Goal: Transaction & Acquisition: Purchase product/service

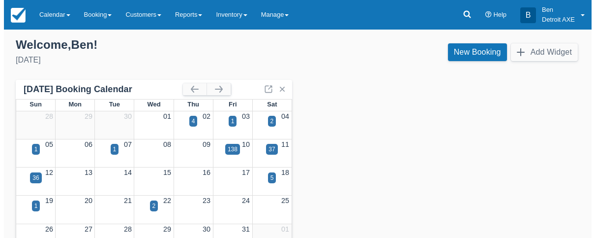
scroll to position [19, 0]
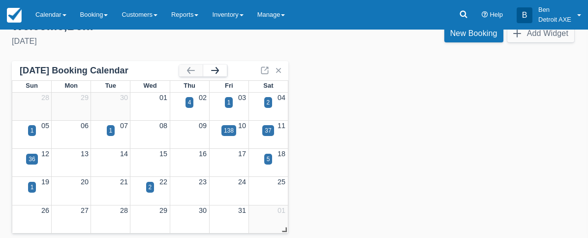
click at [224, 74] on button "button" at bounding box center [215, 70] width 24 height 12
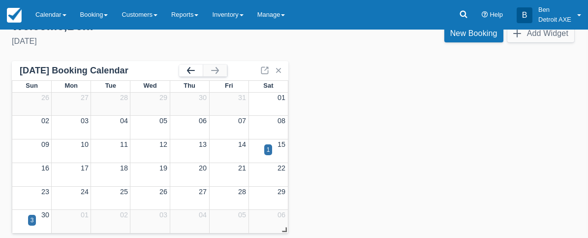
click at [189, 72] on button "button" at bounding box center [191, 70] width 24 height 12
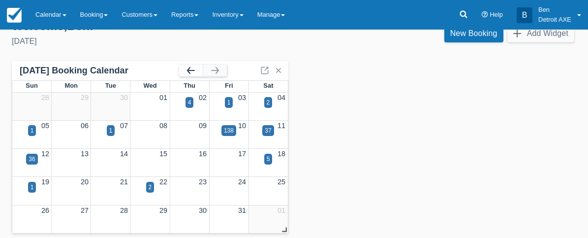
click at [188, 72] on button "button" at bounding box center [191, 70] width 24 height 12
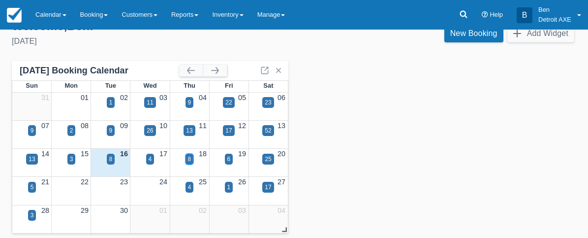
click at [189, 158] on div "8" at bounding box center [189, 159] width 3 height 9
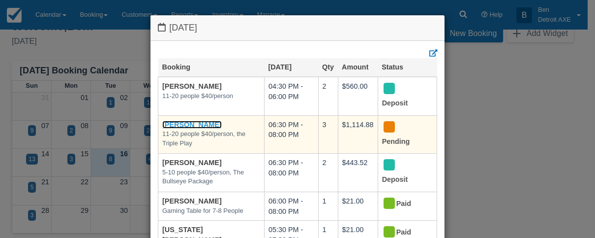
click at [183, 124] on link "[PERSON_NAME]" at bounding box center [192, 125] width 60 height 8
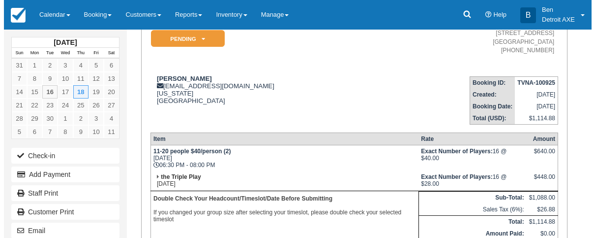
scroll to position [89, 0]
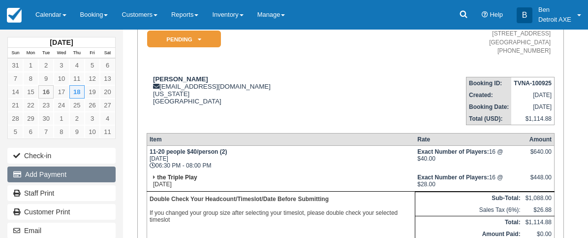
click at [55, 176] on button "Add Payment" at bounding box center [61, 174] width 108 height 16
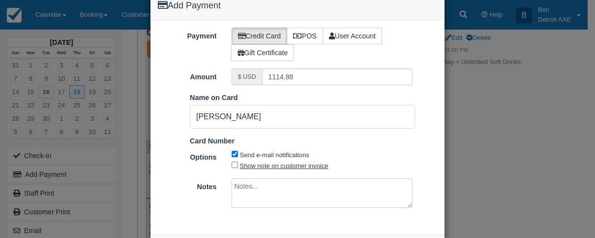
scroll to position [67, 0]
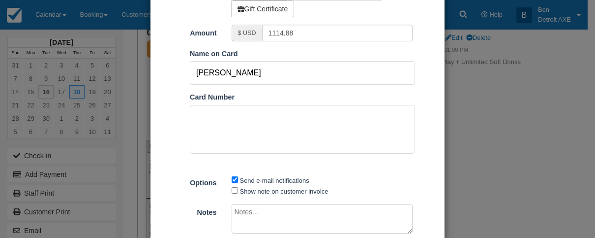
drag, startPoint x: 246, startPoint y: 74, endPoint x: 186, endPoint y: 74, distance: 59.5
click at [190, 74] on input "[PERSON_NAME]" at bounding box center [302, 73] width 225 height 24
type input "[PERSON_NAME]"
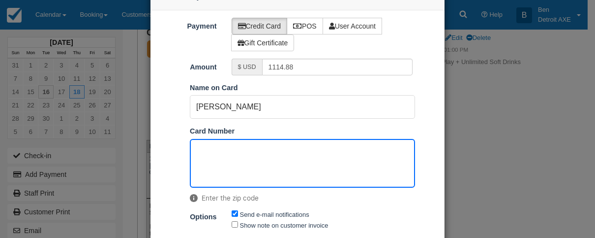
scroll to position [32, 0]
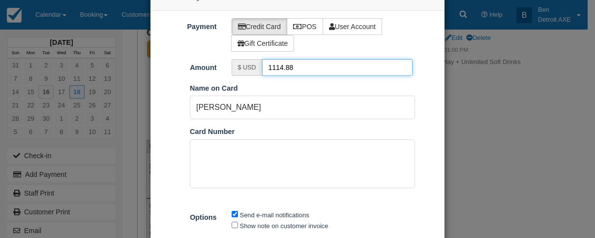
drag, startPoint x: 293, startPoint y: 73, endPoint x: 253, endPoint y: 69, distance: 40.1
click at [253, 69] on div "$ USD 1114.88" at bounding box center [323, 67] width 182 height 17
type input "68"
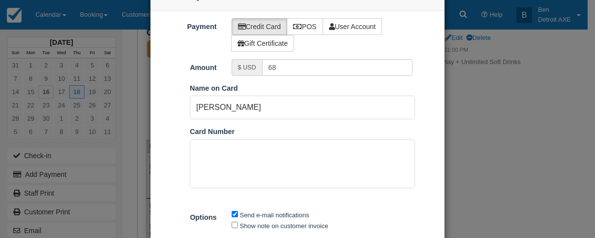
click at [306, 87] on div "Name on Card [PERSON_NAME]" at bounding box center [303, 101] width 240 height 36
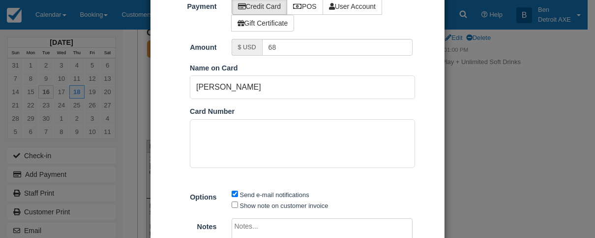
scroll to position [136, 0]
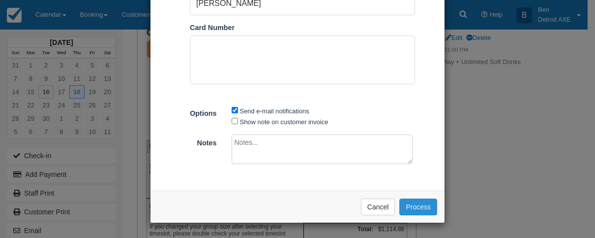
click at [412, 207] on button "Process" at bounding box center [419, 206] width 38 height 17
